Goal: Use online tool/utility: Utilize a website feature to perform a specific function

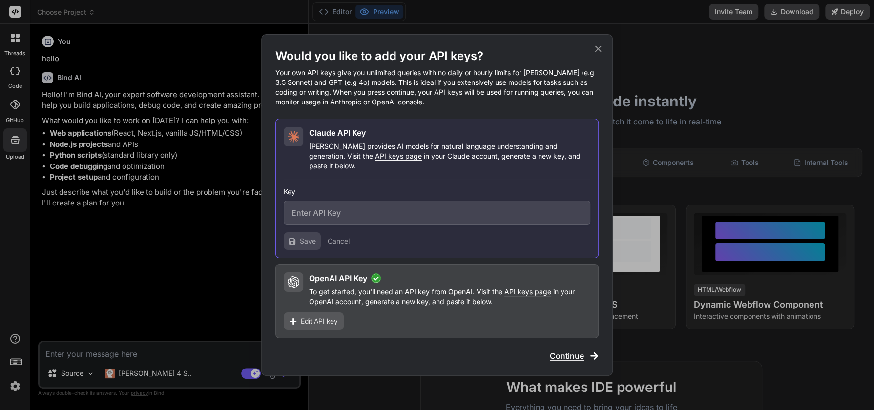
click at [703, 67] on div "Would you like to add your API keys? Your own API keys give you unlimited queri…" at bounding box center [437, 205] width 874 height 410
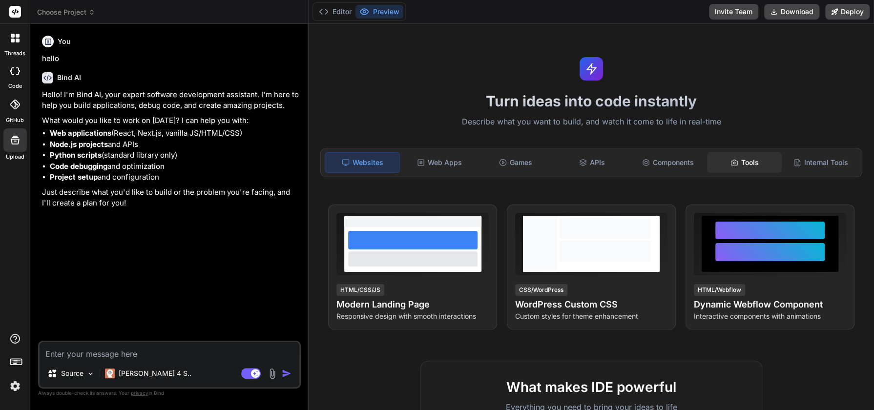
click at [736, 157] on div "Tools" at bounding box center [744, 162] width 74 height 21
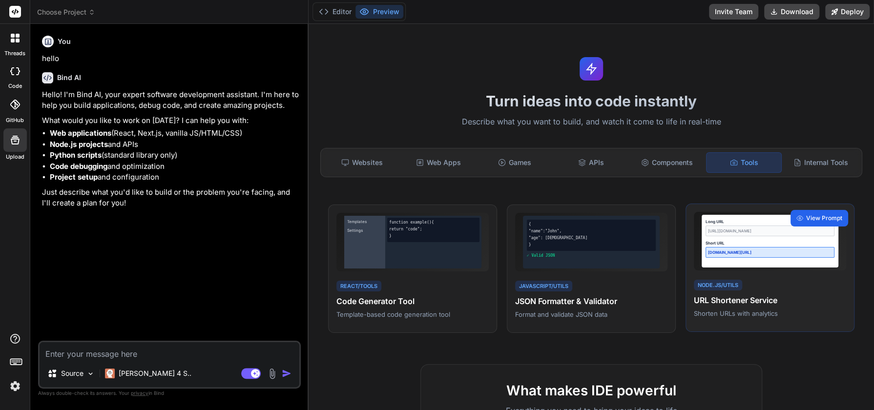
click at [806, 219] on span "View Prompt" at bounding box center [824, 218] width 36 height 9
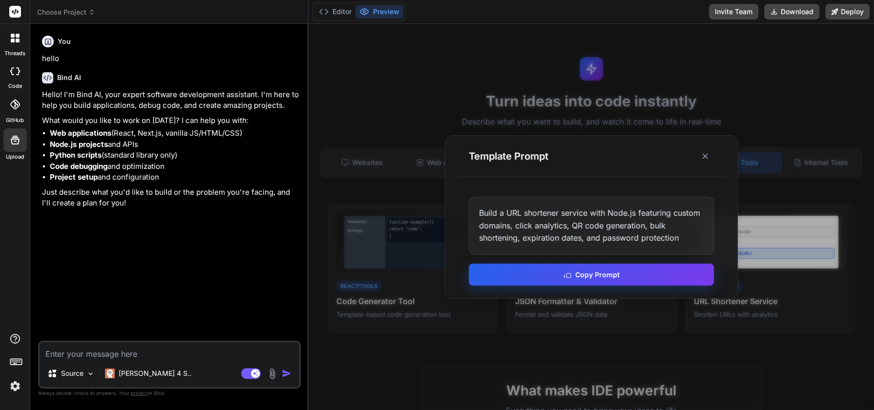
click at [603, 276] on button "Copy Prompt" at bounding box center [591, 275] width 245 height 22
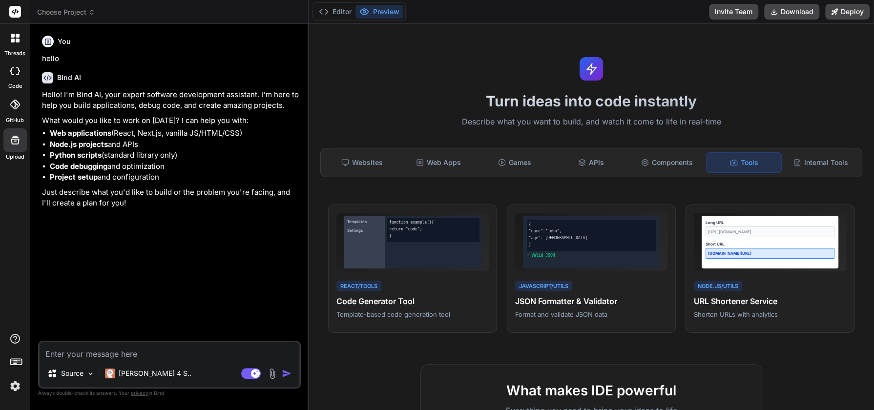
click at [222, 354] on textarea at bounding box center [170, 351] width 260 height 18
paste textarea "Build a URL shortener service with Node.js featuring custom domains, click anal…"
type textarea "Build a URL shortener service with Node.js featuring custom domains, click anal…"
type textarea "x"
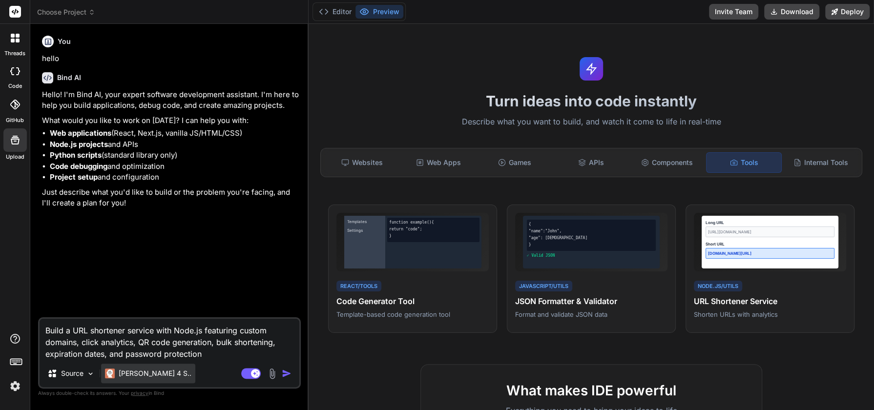
type textarea "Build a URL shortener service with Node.js featuring custom domains, click anal…"
click at [144, 373] on p "[PERSON_NAME] 4 S.." at bounding box center [155, 374] width 73 height 10
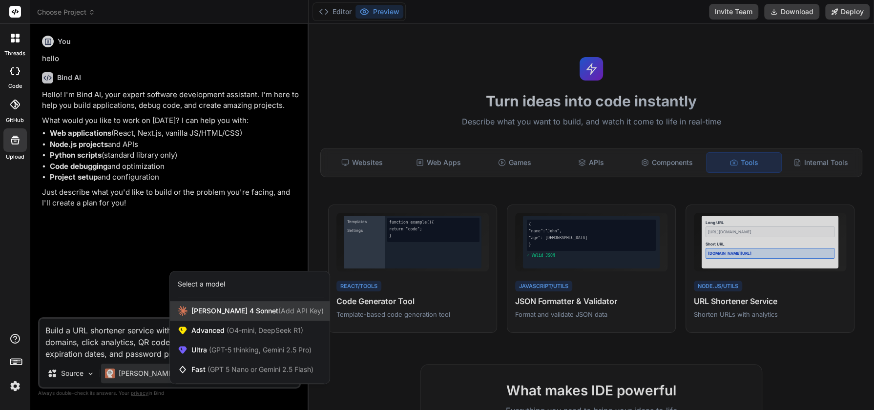
click at [278, 313] on span "(Add API Key)" at bounding box center [300, 311] width 45 height 8
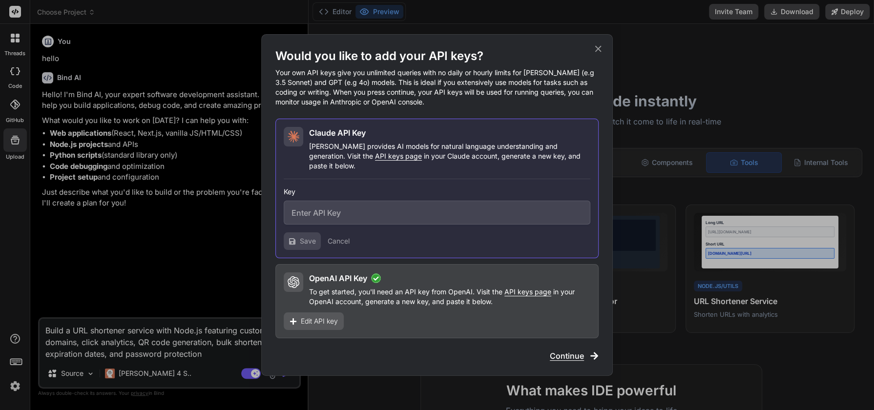
click at [363, 289] on p "To get started, you'll need an API key from OpenAI. Visit the API keys page in …" at bounding box center [449, 297] width 281 height 20
click at [387, 298] on p "To get started, you'll need an API key from OpenAI. Visit the API keys page in …" at bounding box center [449, 297] width 281 height 20
click at [188, 280] on div "Would you like to add your API keys? Your own API keys give you unlimited queri…" at bounding box center [437, 205] width 874 height 410
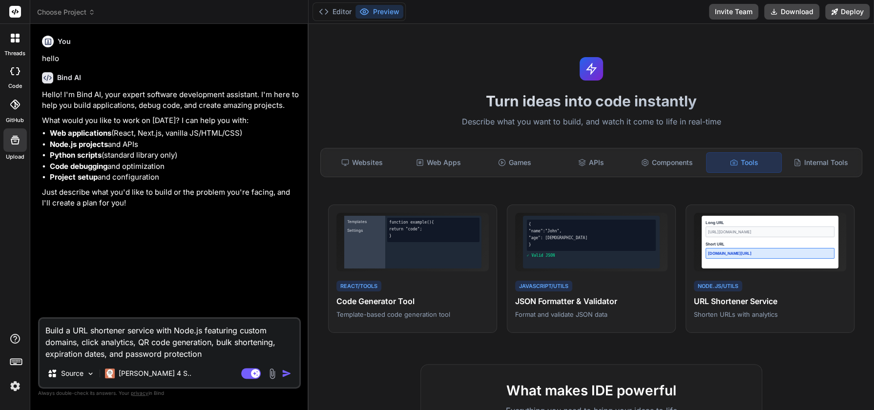
click at [287, 375] on img "button" at bounding box center [287, 374] width 10 height 10
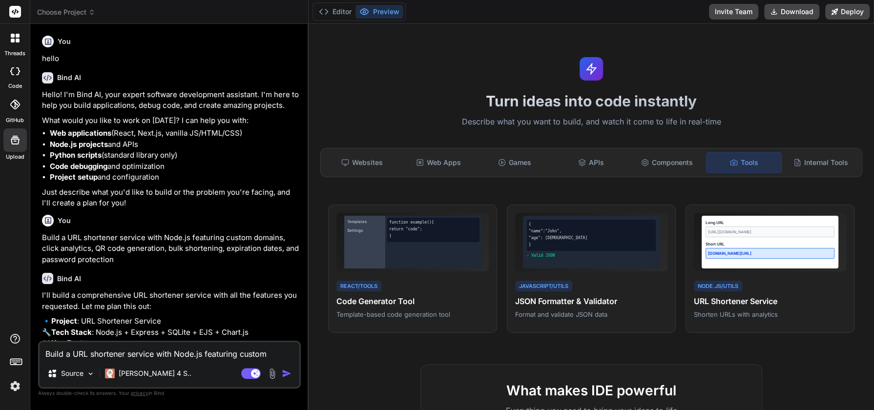
type textarea "x"
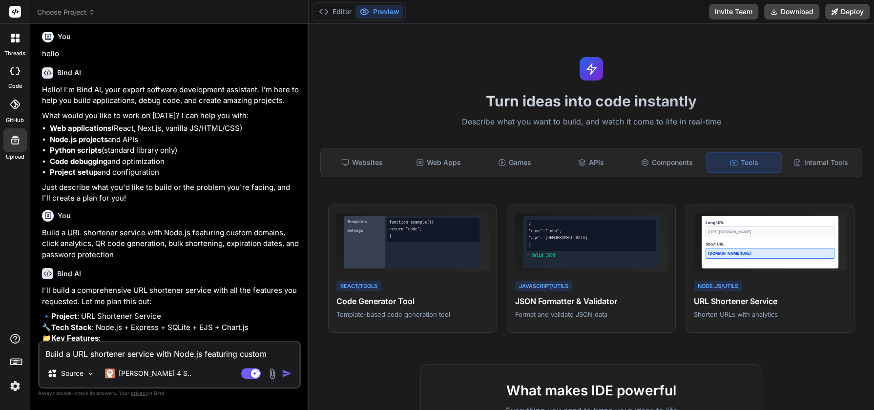
scroll to position [208, 0]
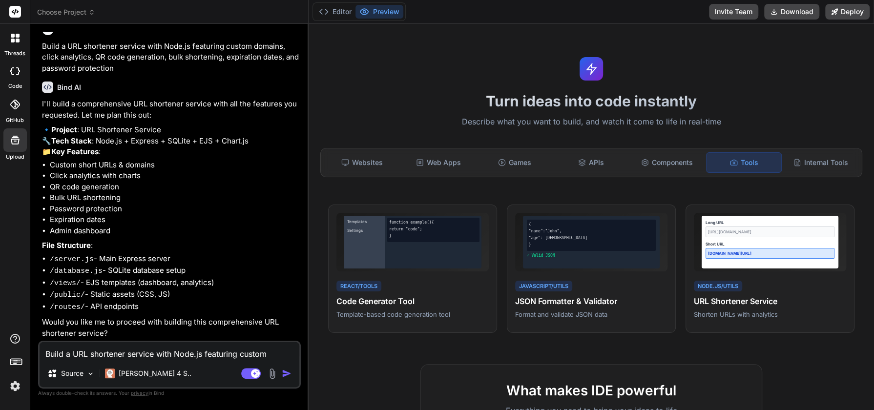
click at [74, 353] on textarea "Build a URL shortener service with Node.js featuring custom domains, click anal…" at bounding box center [170, 351] width 260 height 18
type textarea "y"
type textarea "x"
type textarea "ye"
type textarea "x"
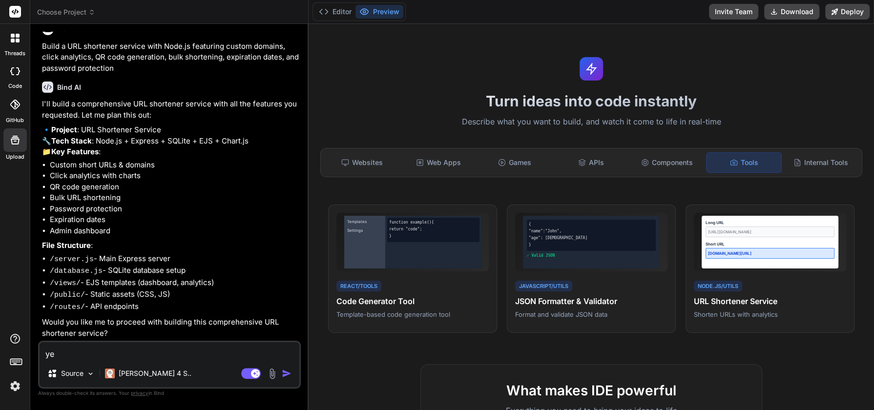
type textarea "yes"
type textarea "x"
type textarea "yes"
click at [282, 374] on img "button" at bounding box center [287, 374] width 10 height 10
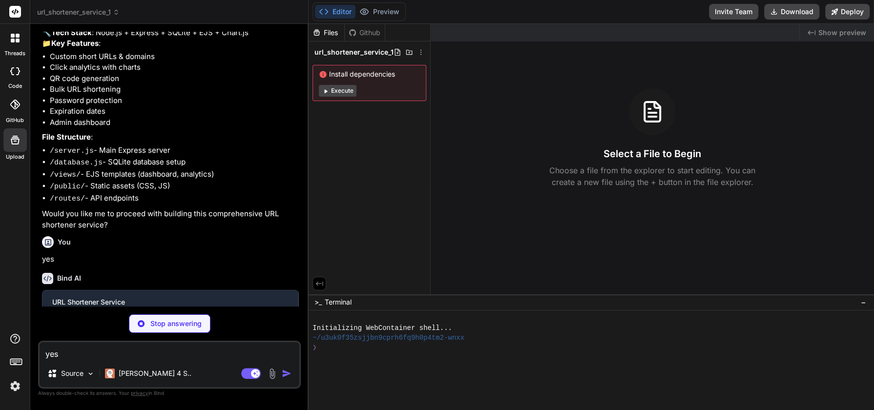
scroll to position [309, 0]
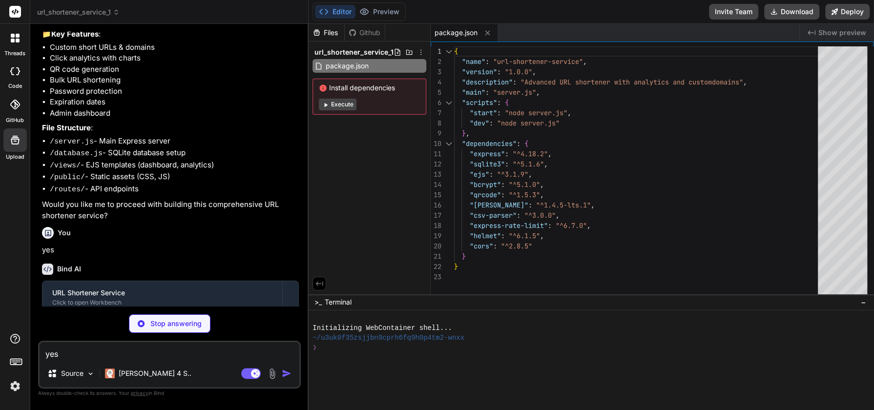
type textarea "x"
type textarea "console.error('Error redirecting:', error); res.status(500).render('error'); } …"
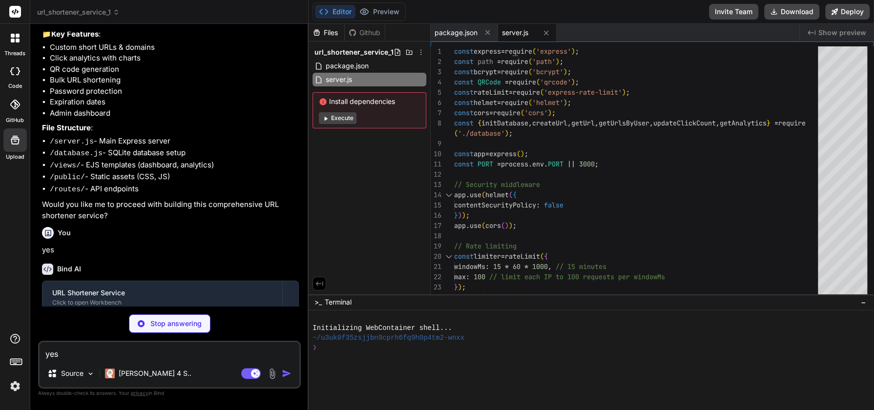
type textarea "x"
type textarea "getUrl, getUrlsByUser, updateClickCount, getAnalytics };"
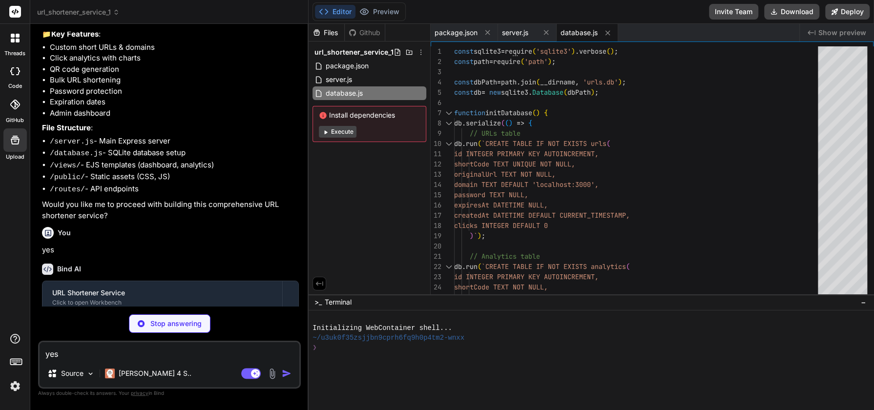
type textarea "x"
type textarea "</div> </main> </div> <script src="/script.js"></script> </body> </html>"
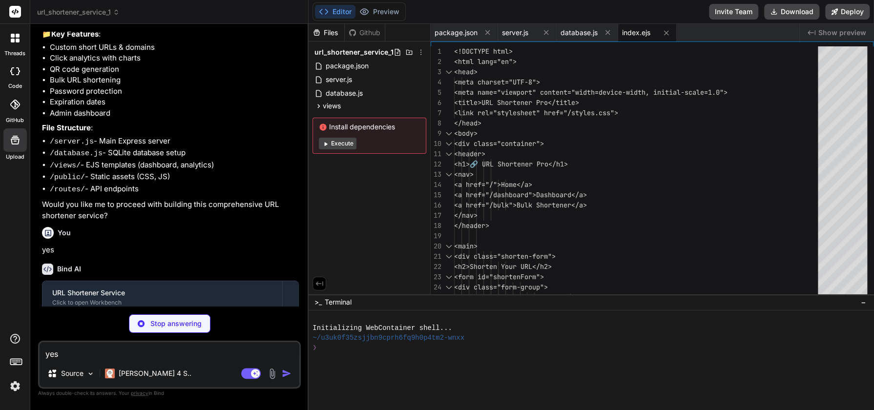
type textarea "x"
type textarea "</main> </div> <script src="/dashboard.js"></script> </body> </html>"
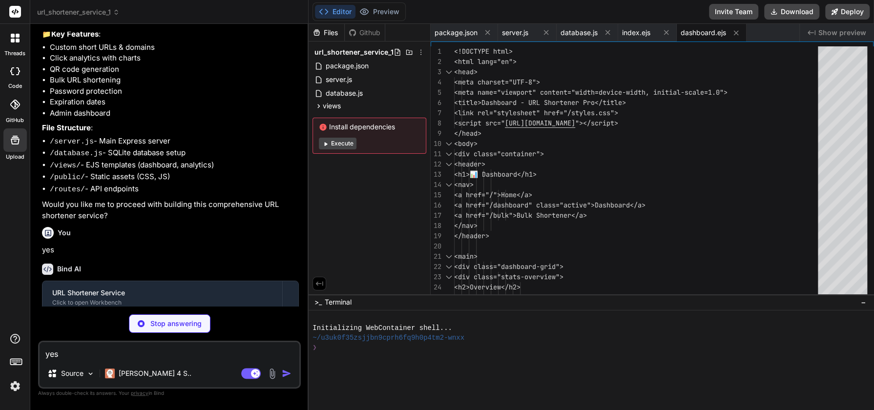
type textarea "x"
type textarea "</div> <script src="/bulk.js"></script> </body> </html>"
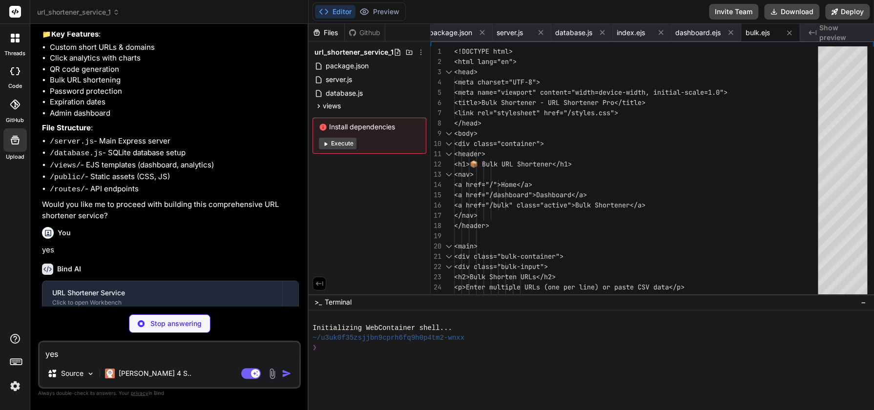
type textarea "x"
type textarea "errorDiv.textContent = 'An error occurred. Please try again.'; errorDiv.classLi…"
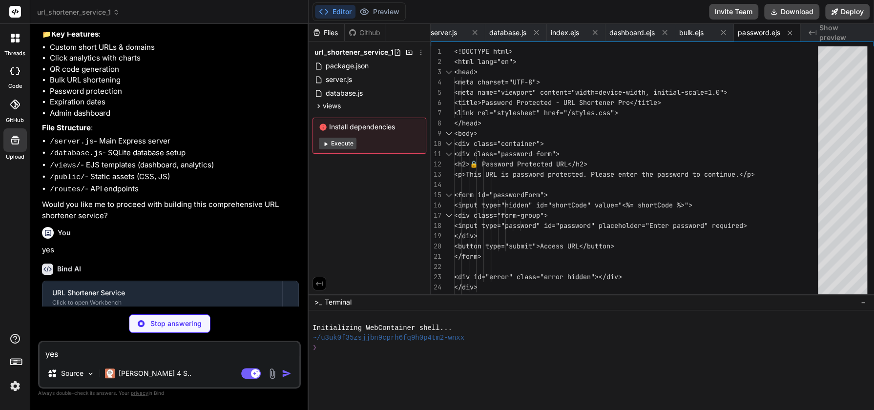
type textarea "x"
type textarea "<div class="error-page"> <h1>404</h1> <h2>URL Not Found</h2> <p>The short URL y…"
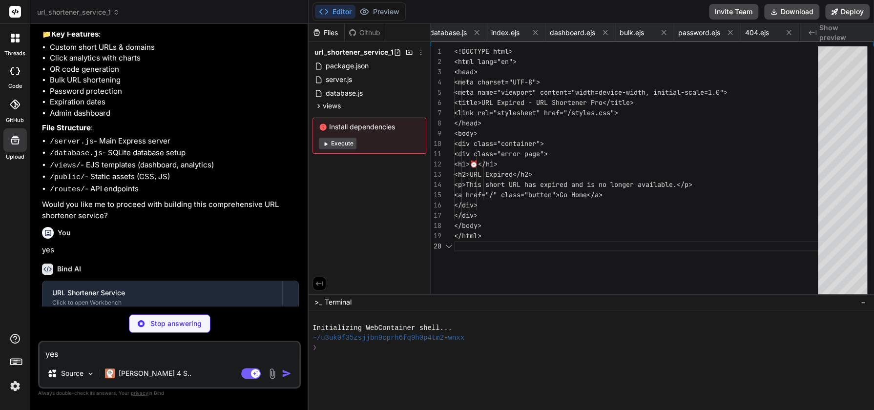
scroll to position [0, 190]
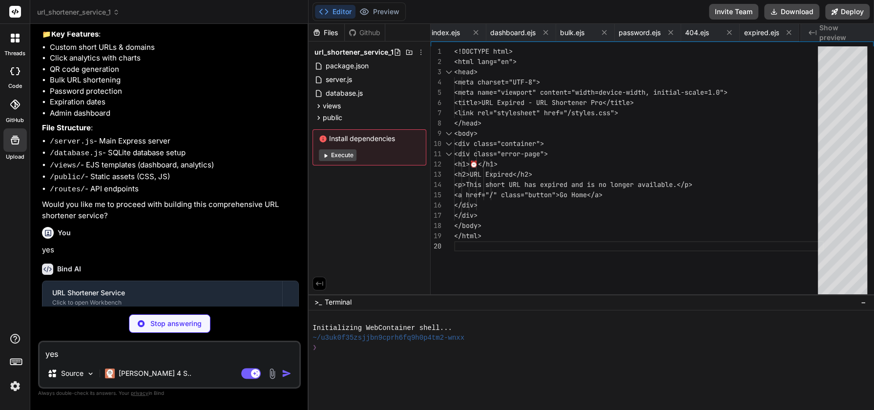
type textarea "x"
type textarea ".results-actions { flex-direction: column; } }"
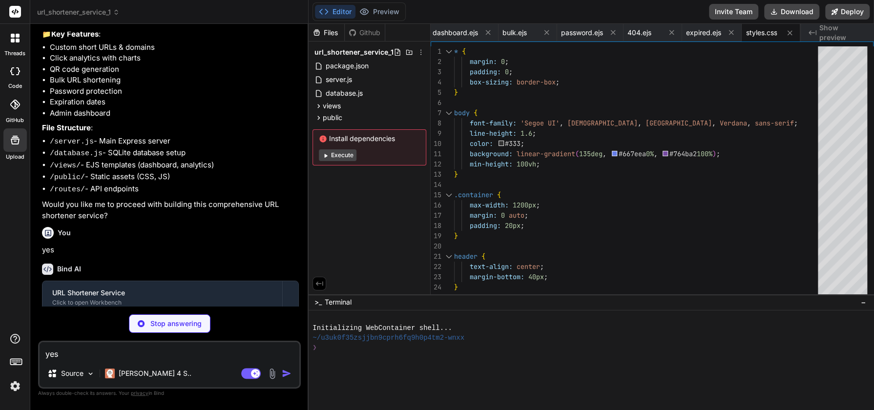
type textarea "x"
type textarea "} }; });"
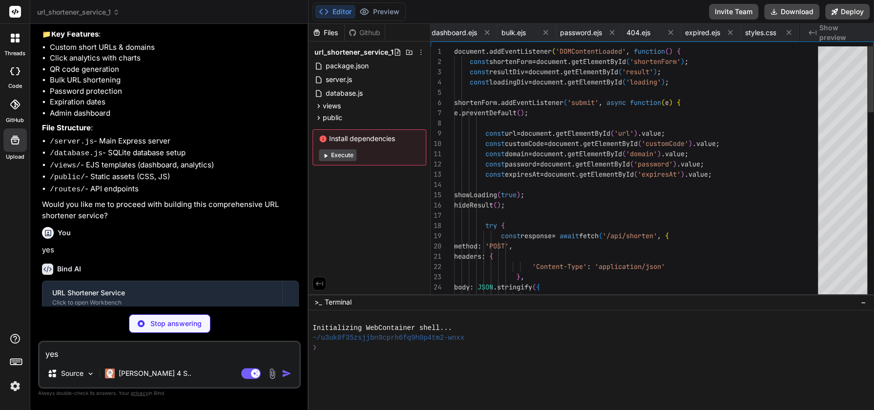
scroll to position [0, 308]
type textarea "x"
type textarea "};"
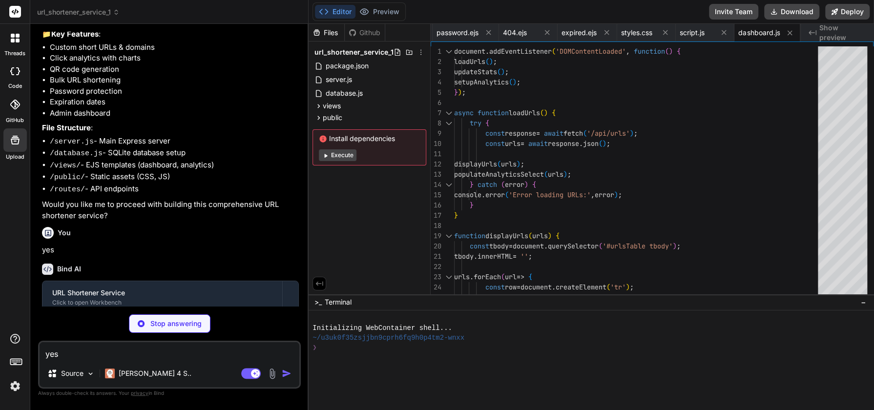
type textarea "x"
type textarea "}); };"
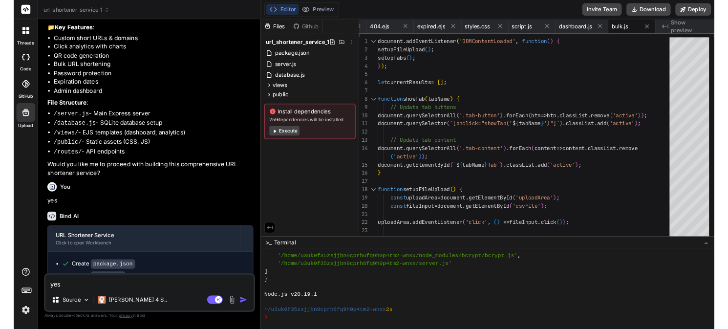
scroll to position [567, 0]
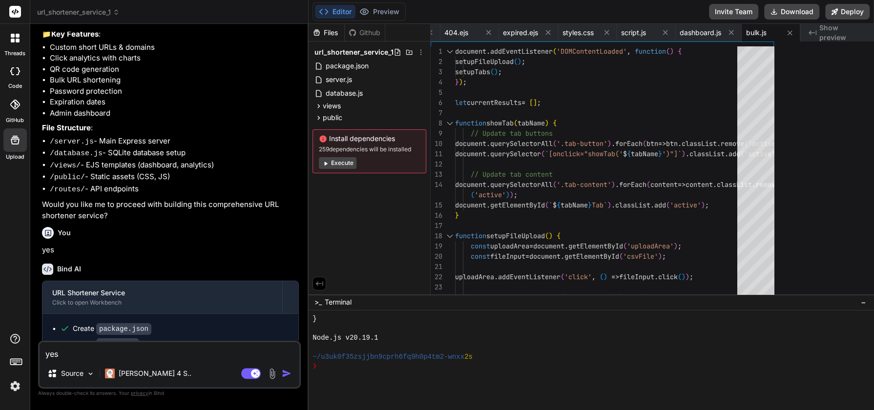
type textarea "x"
type textarea "[DOMAIN_NAME](); document.execCommand('copy'); document.body.removeChild(textAr…"
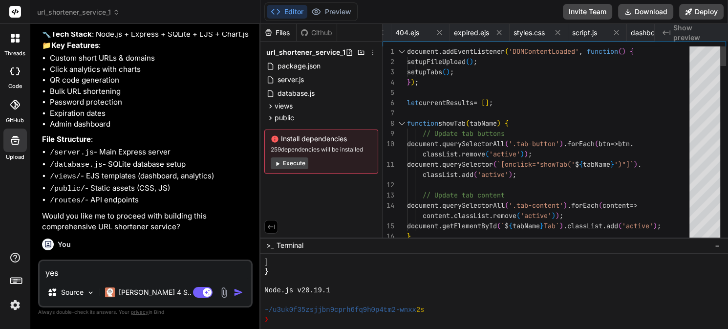
scroll to position [619, 0]
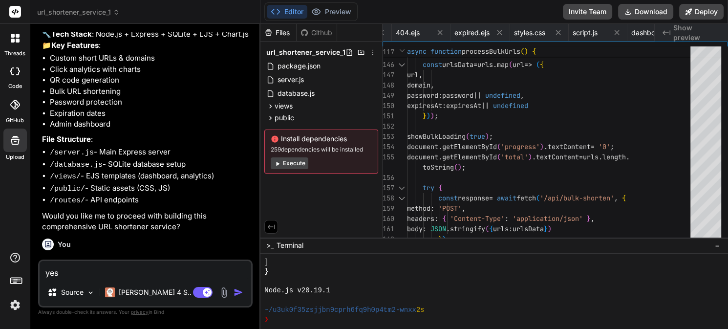
click at [288, 164] on button "Execute" at bounding box center [290, 163] width 38 height 12
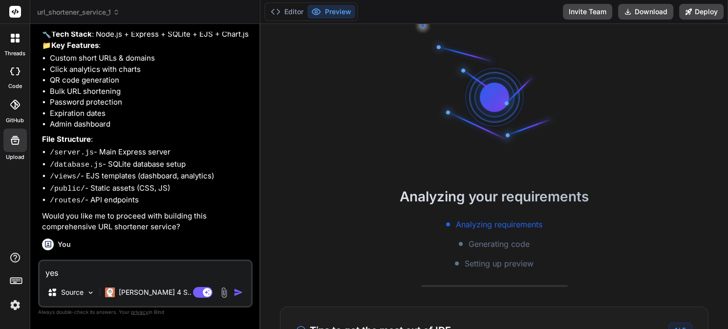
scroll to position [734, 0]
type textarea "x"
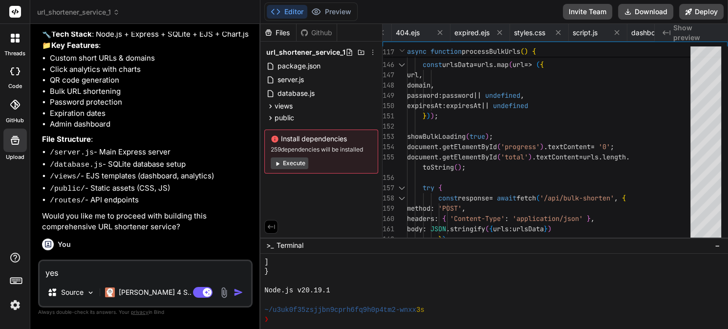
scroll to position [1039, 0]
click at [469, 295] on div at bounding box center [489, 300] width 451 height 10
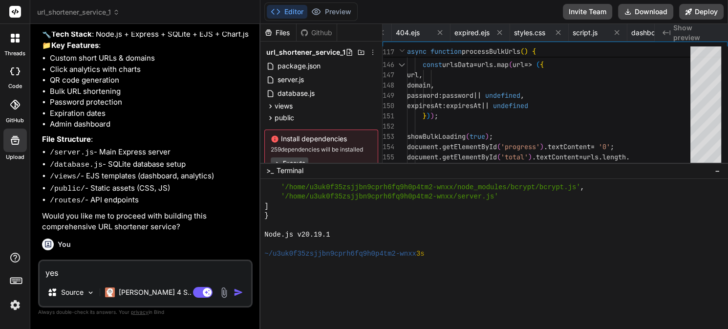
scroll to position [969, 0]
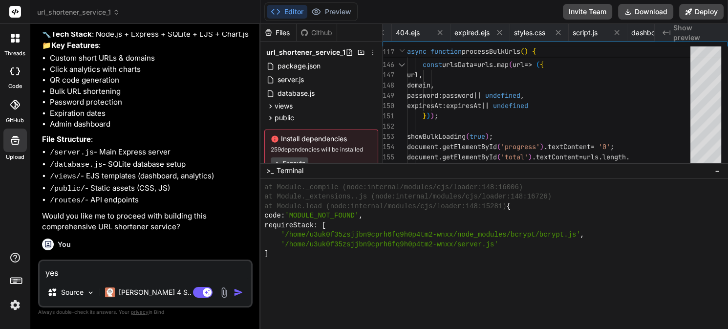
drag, startPoint x: 454, startPoint y: 237, endPoint x: 457, endPoint y: 162, distance: 75.7
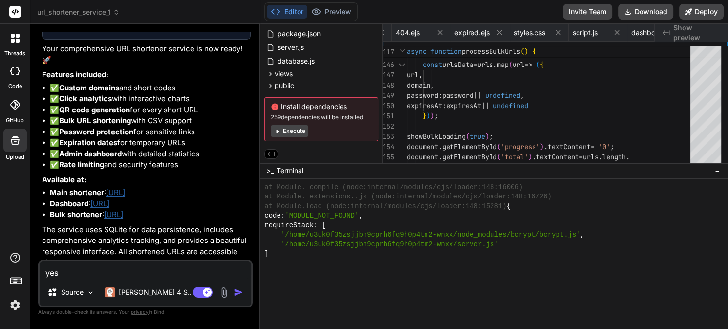
scroll to position [928, 0]
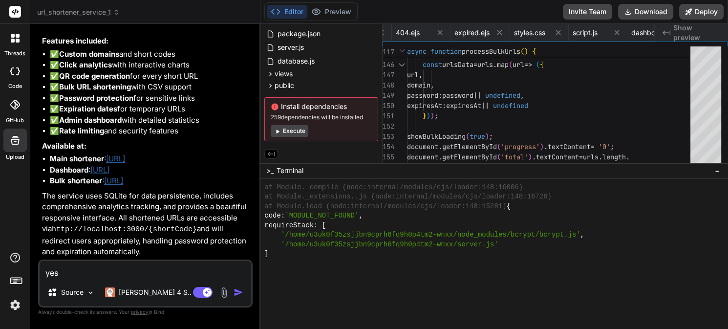
click at [123, 183] on link "[URL]" at bounding box center [113, 180] width 19 height 9
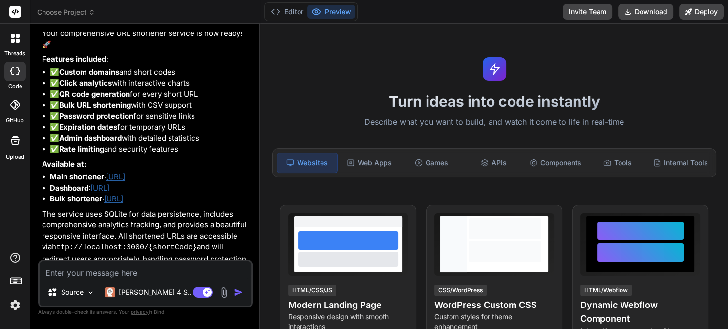
scroll to position [928, 0]
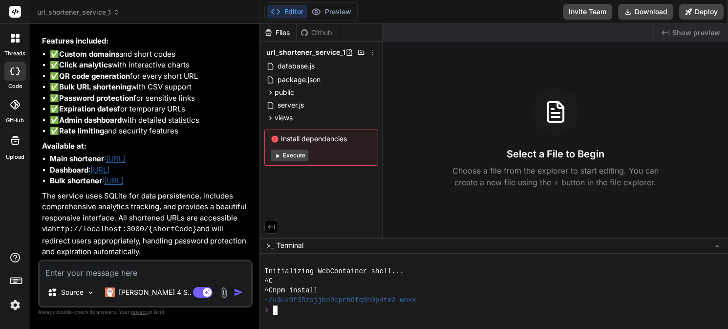
click at [453, 270] on div "Initializing WebContainer shell..." at bounding box center [489, 272] width 451 height 10
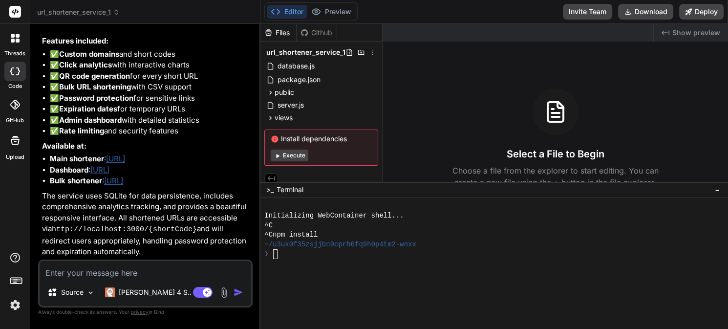
drag, startPoint x: 491, startPoint y: 237, endPoint x: 490, endPoint y: 182, distance: 55.7
click at [703, 9] on button "Deploy" at bounding box center [701, 12] width 44 height 16
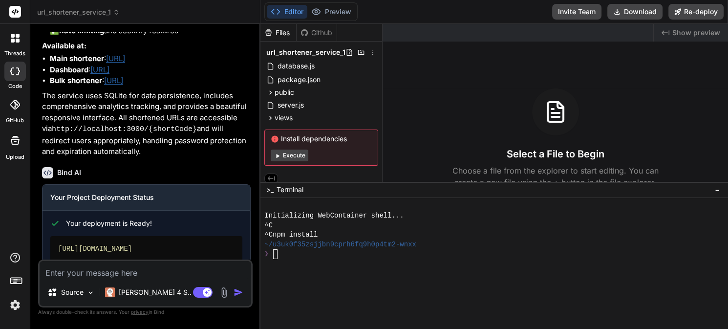
scroll to position [1071, 0]
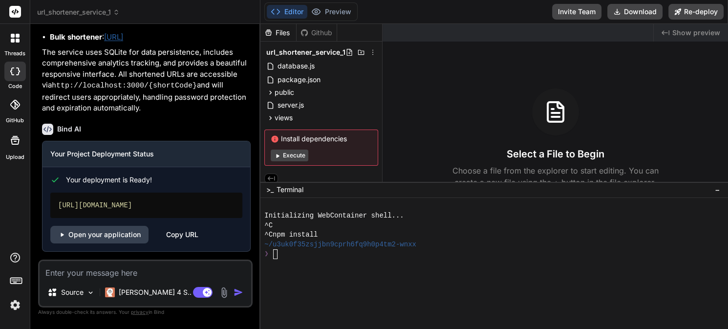
click at [181, 236] on div "Copy URL" at bounding box center [182, 235] width 32 height 18
click at [100, 233] on link "Open your application" at bounding box center [99, 235] width 98 height 18
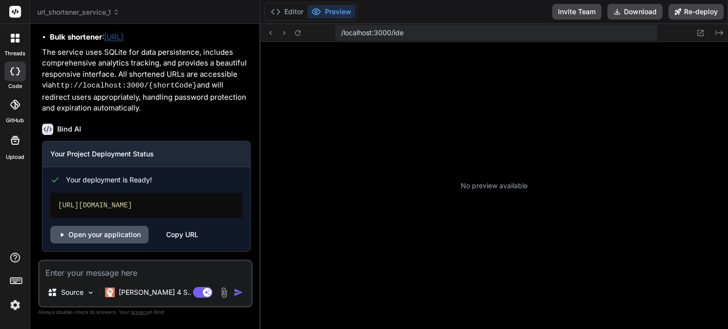
type textarea "x"
